Goal: Task Accomplishment & Management: Manage account settings

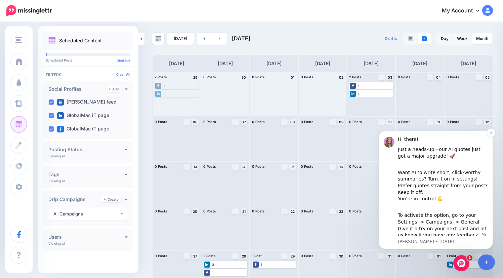
scroll to position [11, 0]
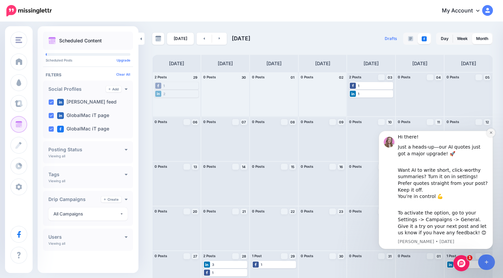
click at [488, 133] on button "Dismiss notification" at bounding box center [490, 132] width 9 height 9
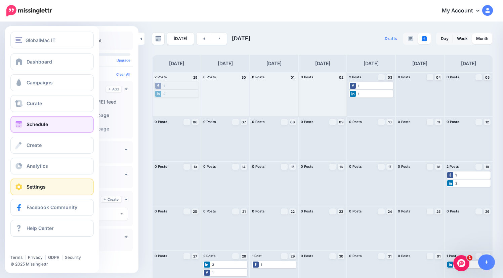
click at [17, 187] on span at bounding box center [18, 186] width 9 height 7
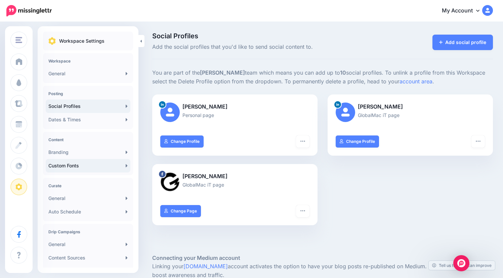
scroll to position [91, 0]
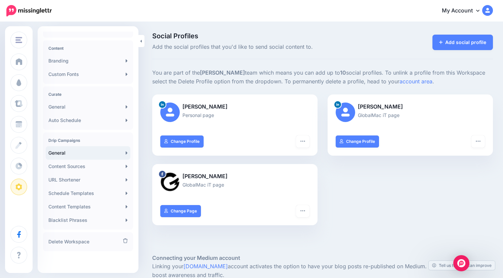
click at [74, 152] on link "General" at bounding box center [88, 152] width 85 height 13
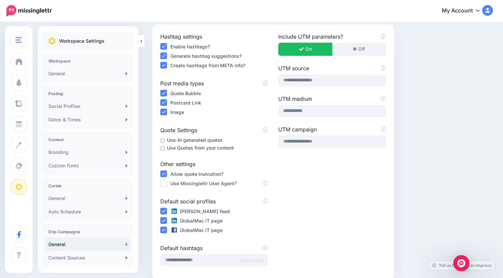
scroll to position [121, 0]
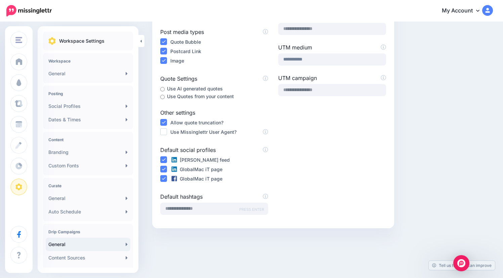
click at [168, 90] on label "Use AI generated quotes" at bounding box center [195, 89] width 56 height 8
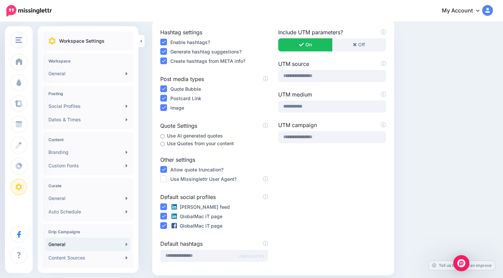
scroll to position [0, 0]
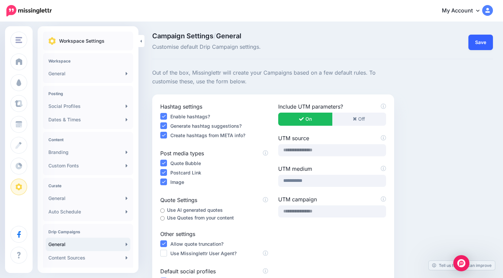
click at [489, 44] on button "Save" at bounding box center [480, 42] width 25 height 15
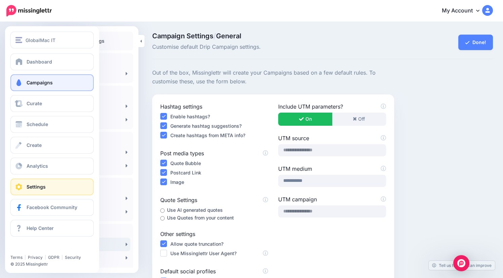
click at [33, 83] on span "Campaigns" at bounding box center [40, 83] width 26 height 6
